Goal: Information Seeking & Learning: Learn about a topic

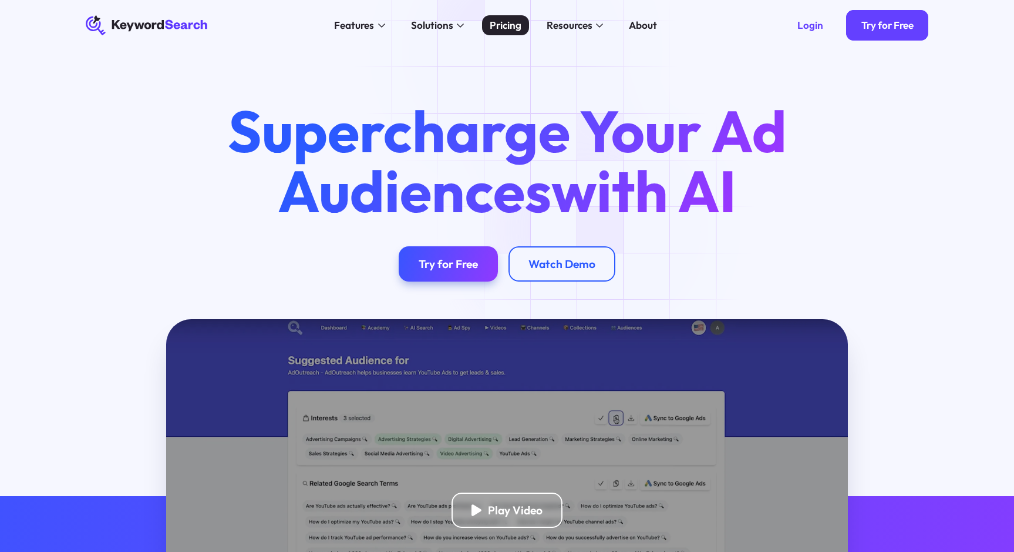
click at [508, 24] on div "Pricing" at bounding box center [506, 25] width 32 height 15
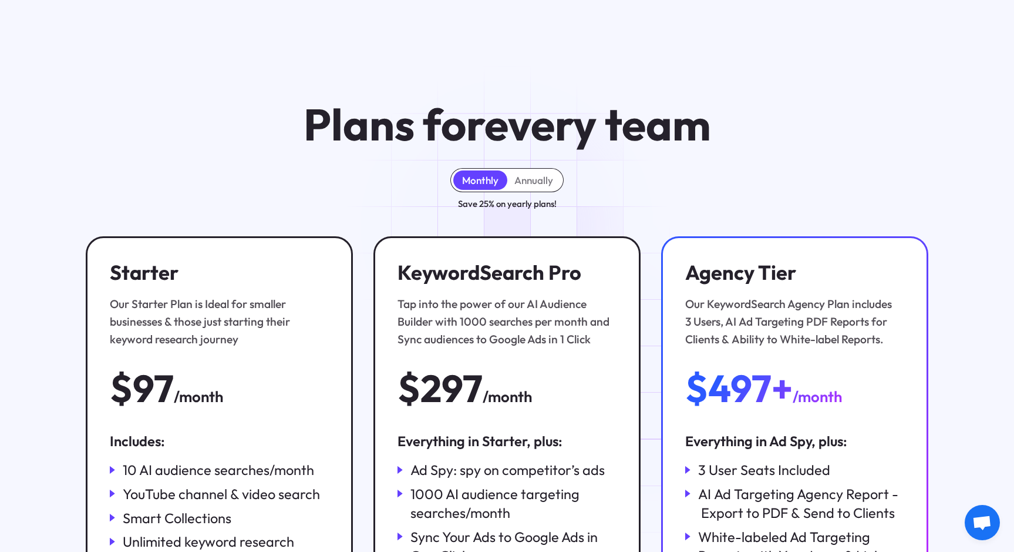
scroll to position [230, 0]
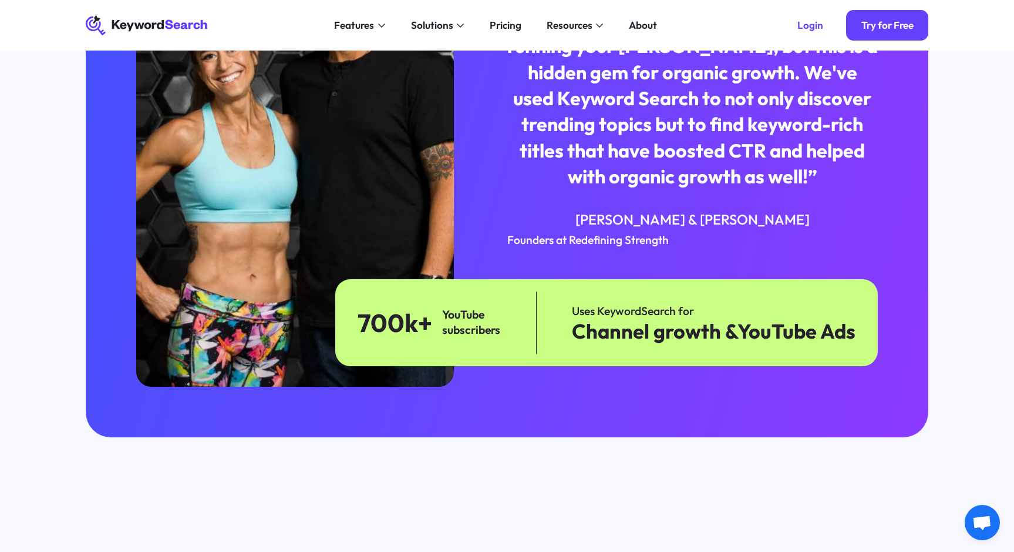
scroll to position [2908, 0]
